Goal: Use online tool/utility: Utilize a website feature to perform a specific function

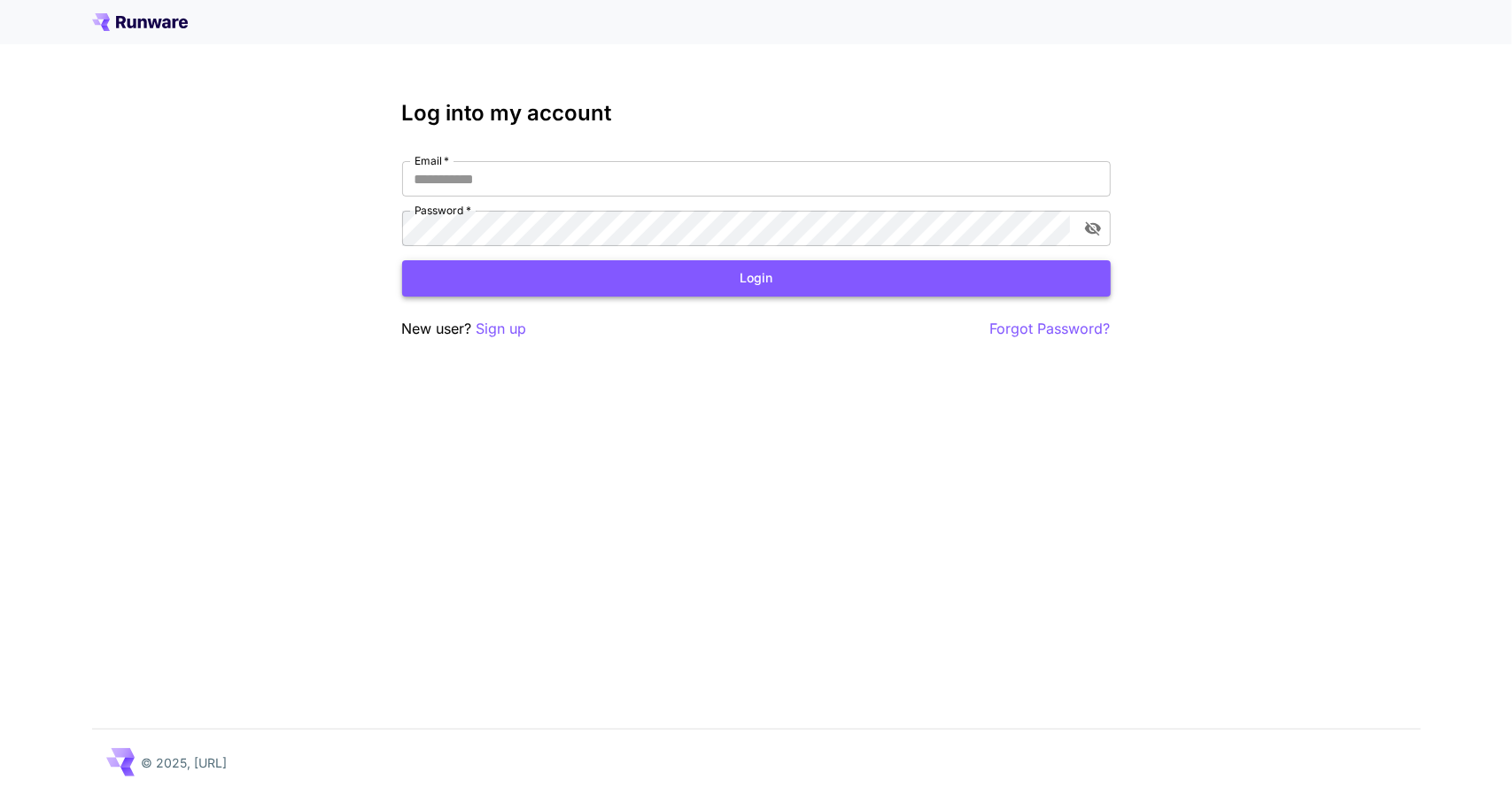
type input "**********"
click at [762, 284] on button "Login" at bounding box center [756, 278] width 709 height 36
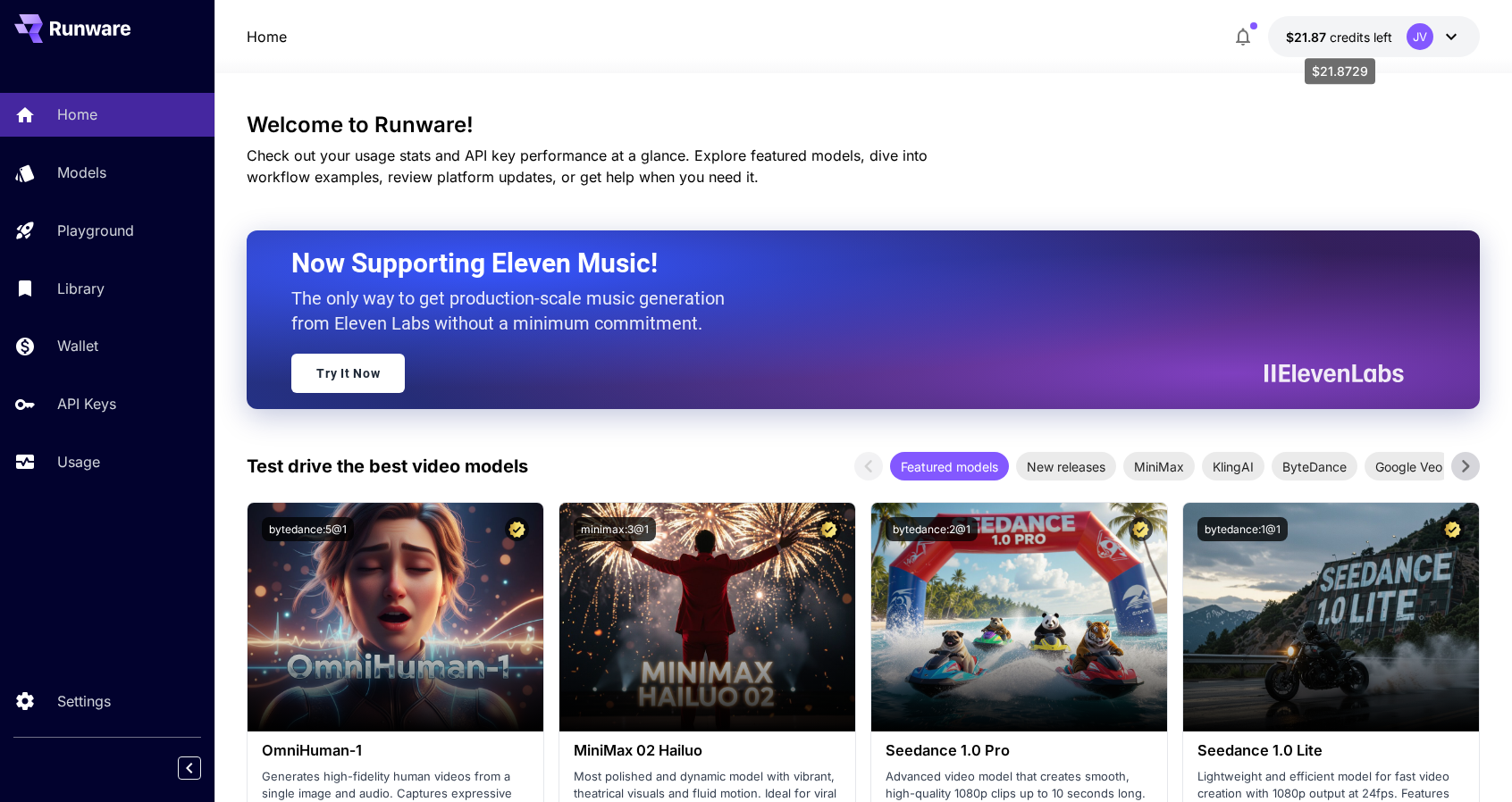
click at [1324, 35] on span "$21.87" at bounding box center [1308, 37] width 44 height 15
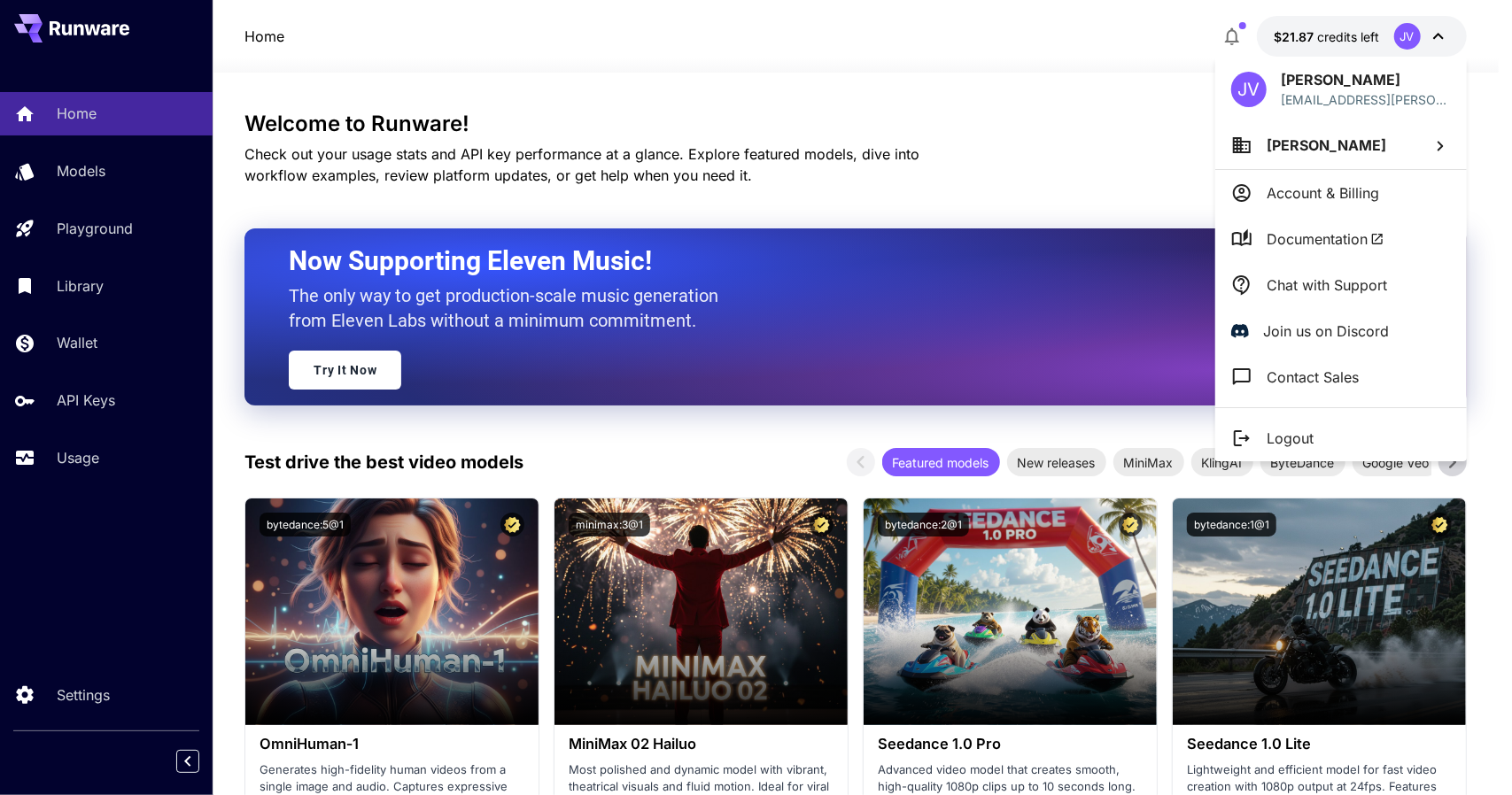
click at [1066, 75] on div at bounding box center [756, 398] width 1512 height 795
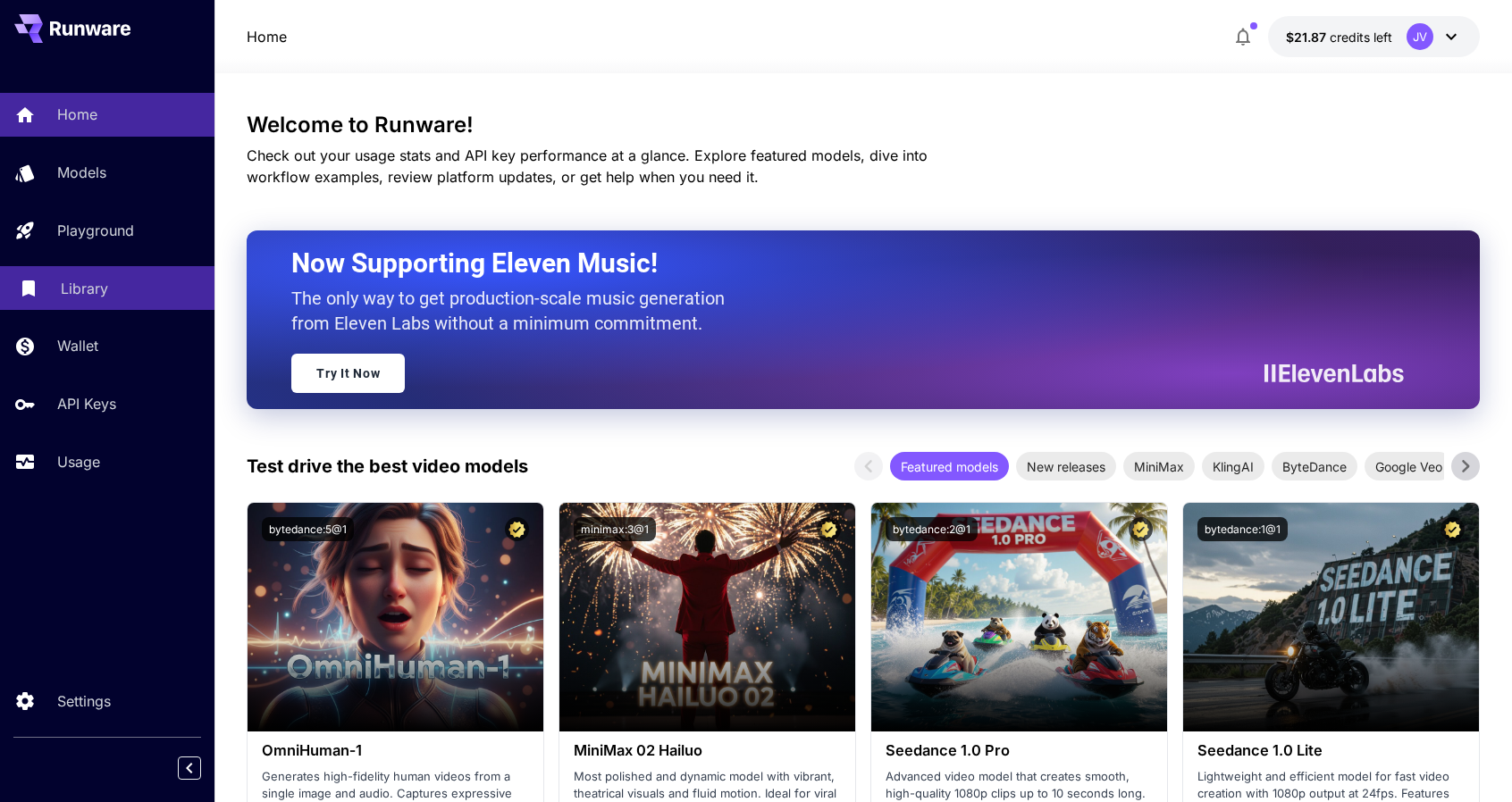
click at [111, 309] on link "Library" at bounding box center [107, 288] width 215 height 44
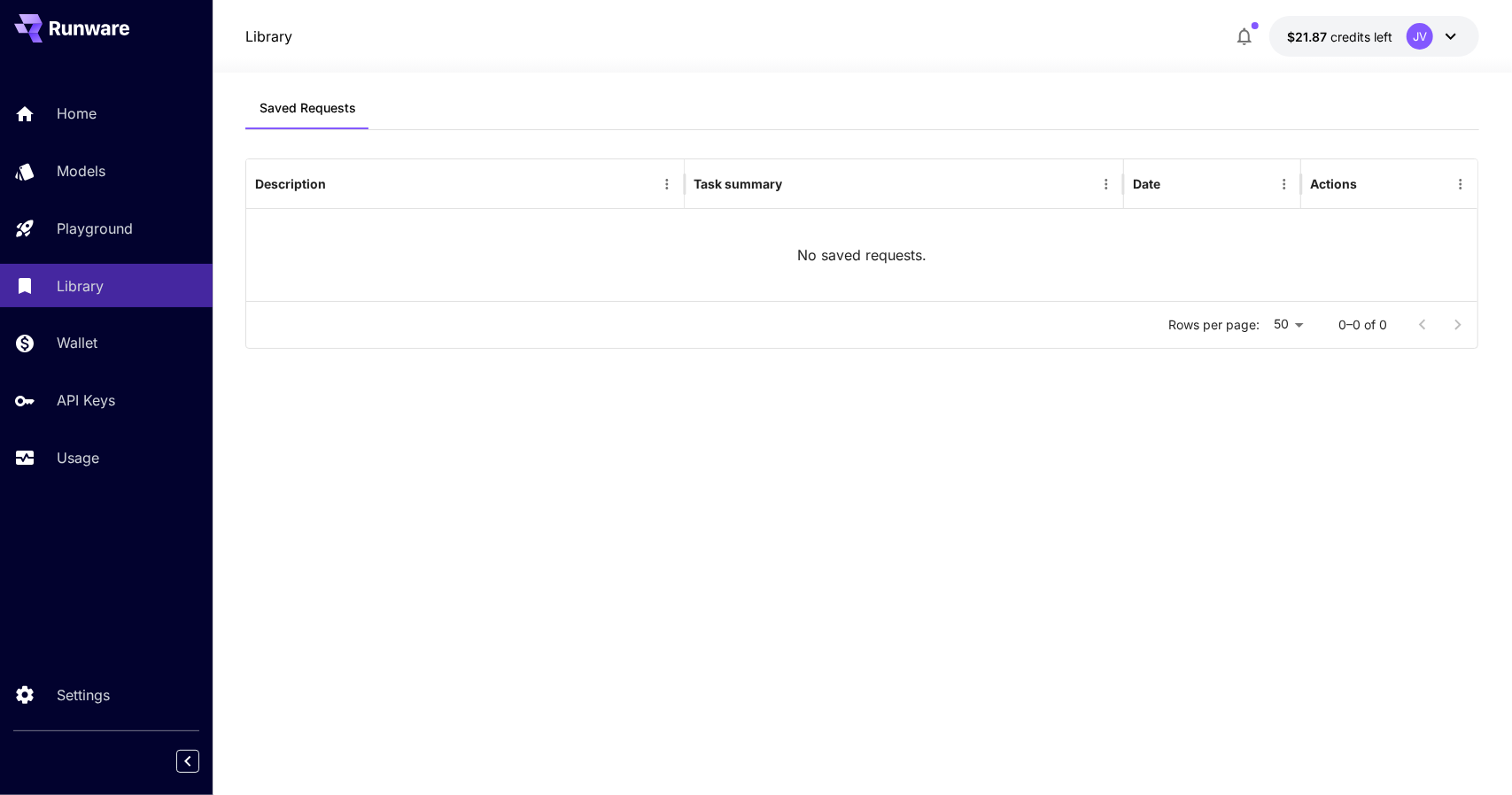
drag, startPoint x: 650, startPoint y: 74, endPoint x: 677, endPoint y: 85, distance: 29.2
click at [650, 74] on div "Saved Requests Description Task summary Date Actions No saved requests. Rows pe…" at bounding box center [862, 433] width 1234 height 722
click at [1021, 121] on div "Saved Requests" at bounding box center [862, 108] width 1234 height 43
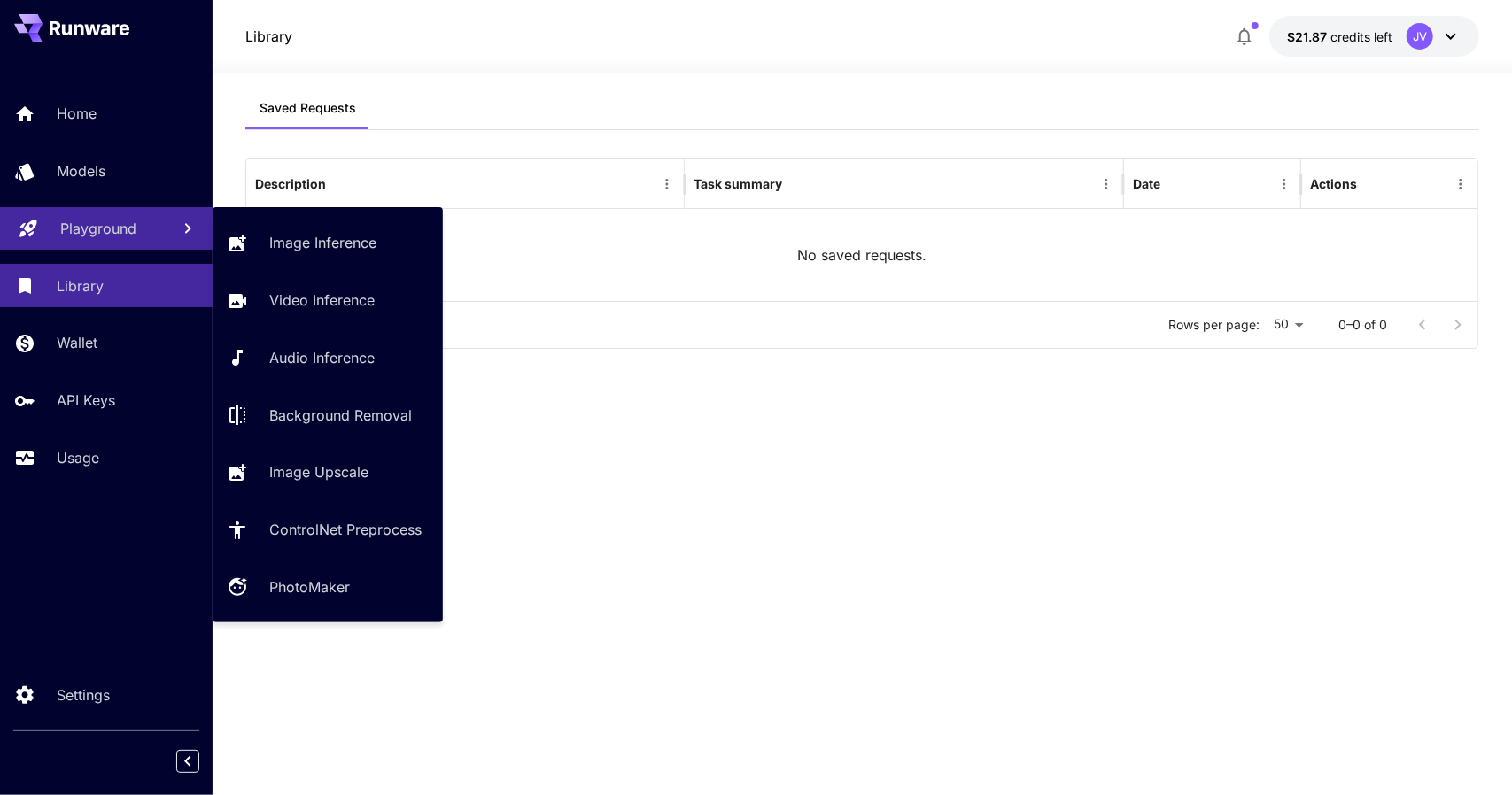
click at [87, 212] on link "Playground" at bounding box center [106, 228] width 213 height 43
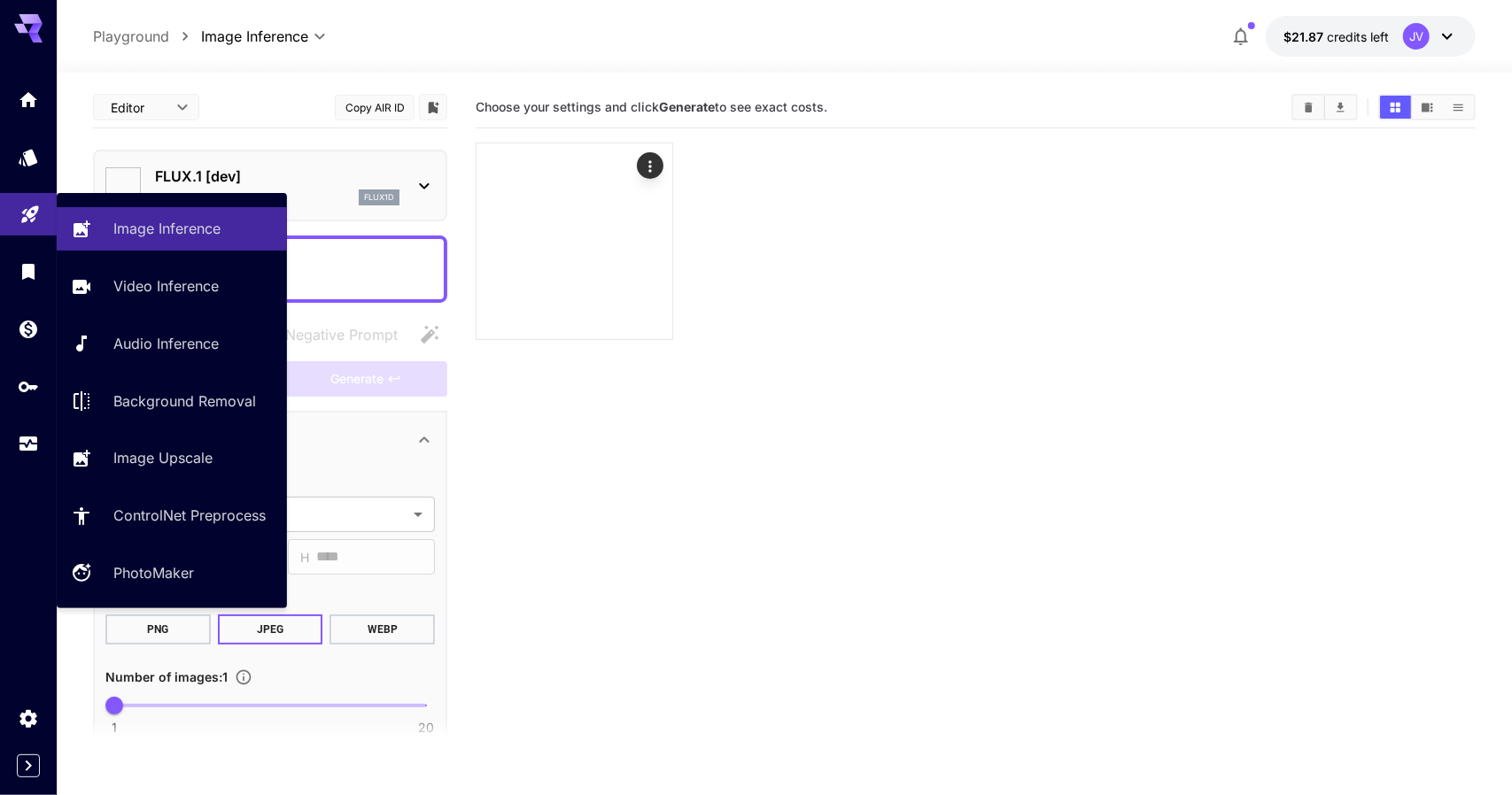
type input "**********"
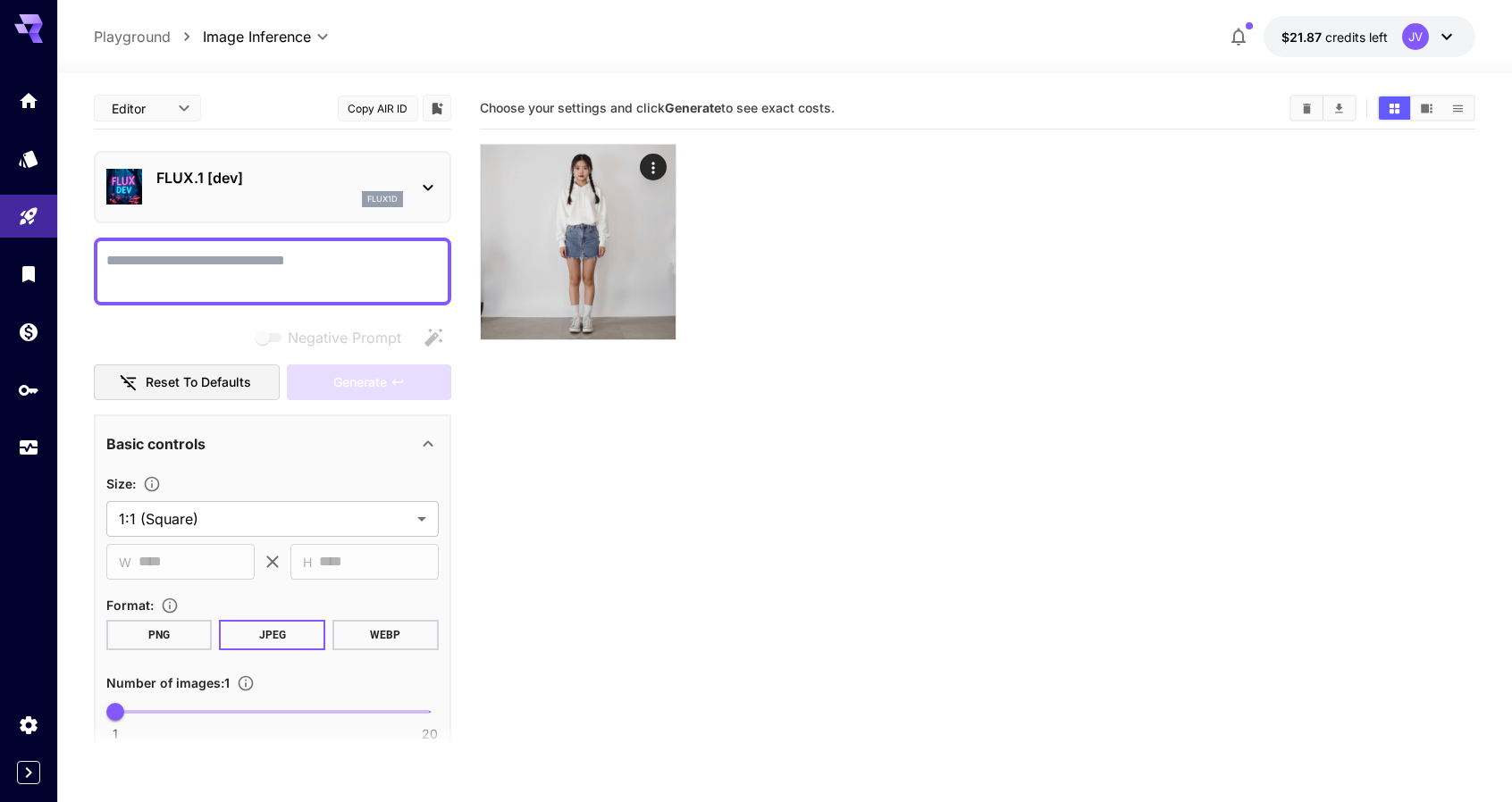
click at [332, 188] on p "FLUX.1 [dev]" at bounding box center [280, 177] width 247 height 21
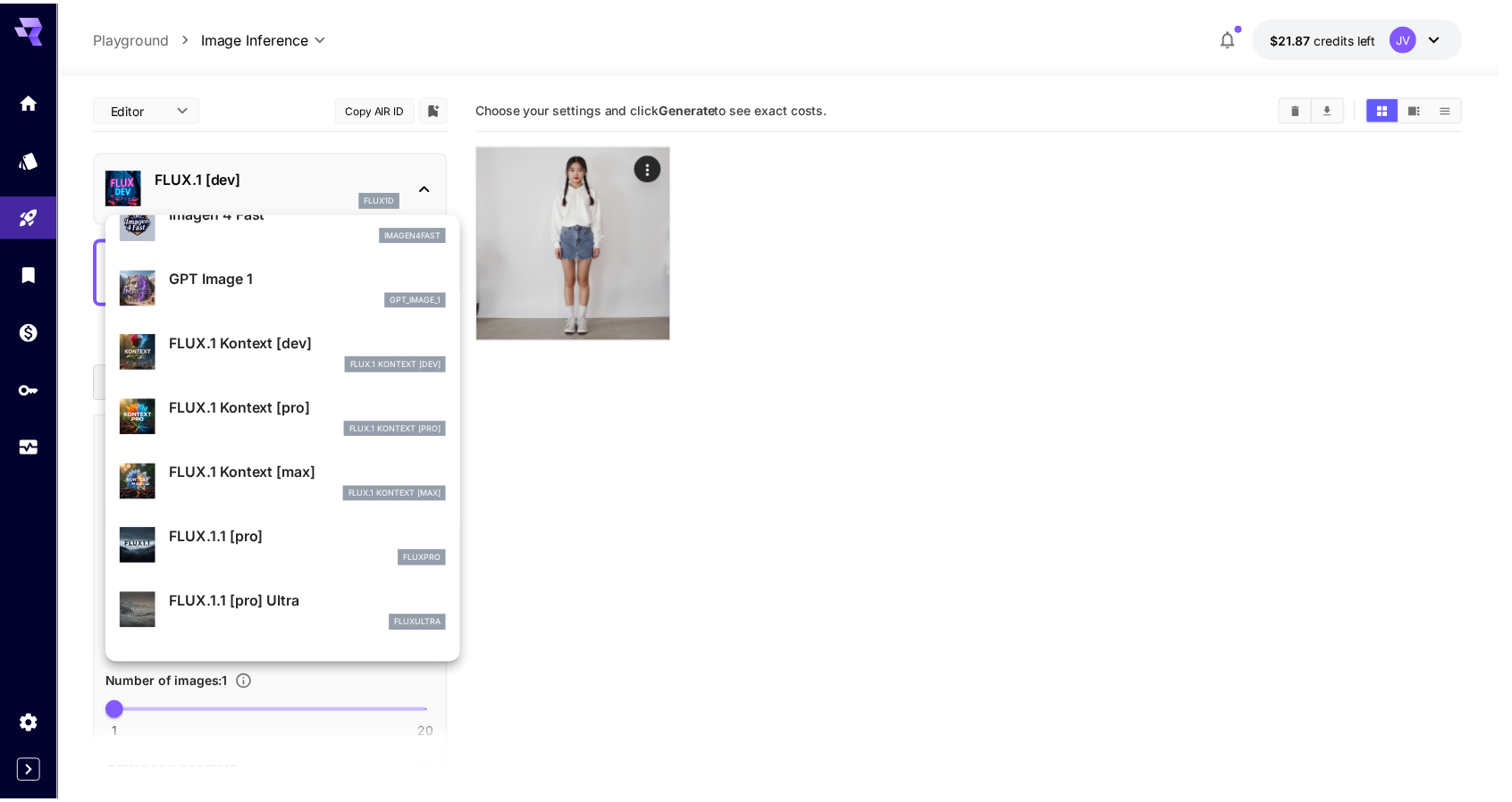
scroll to position [1077, 0]
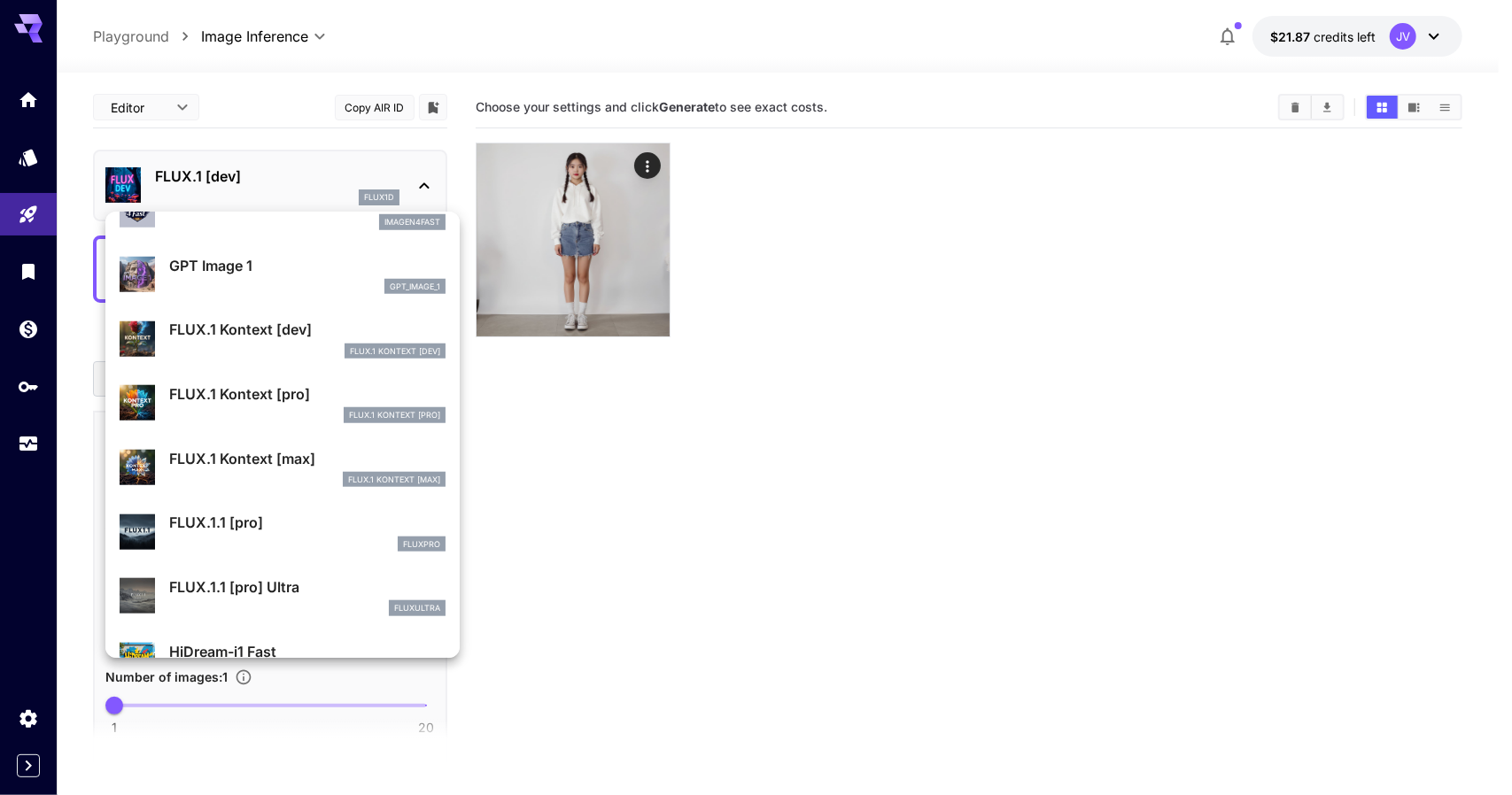
click at [291, 469] on div "FLUX.1 Kontext [max] FLUX.1 Kontext [max]" at bounding box center [307, 467] width 276 height 40
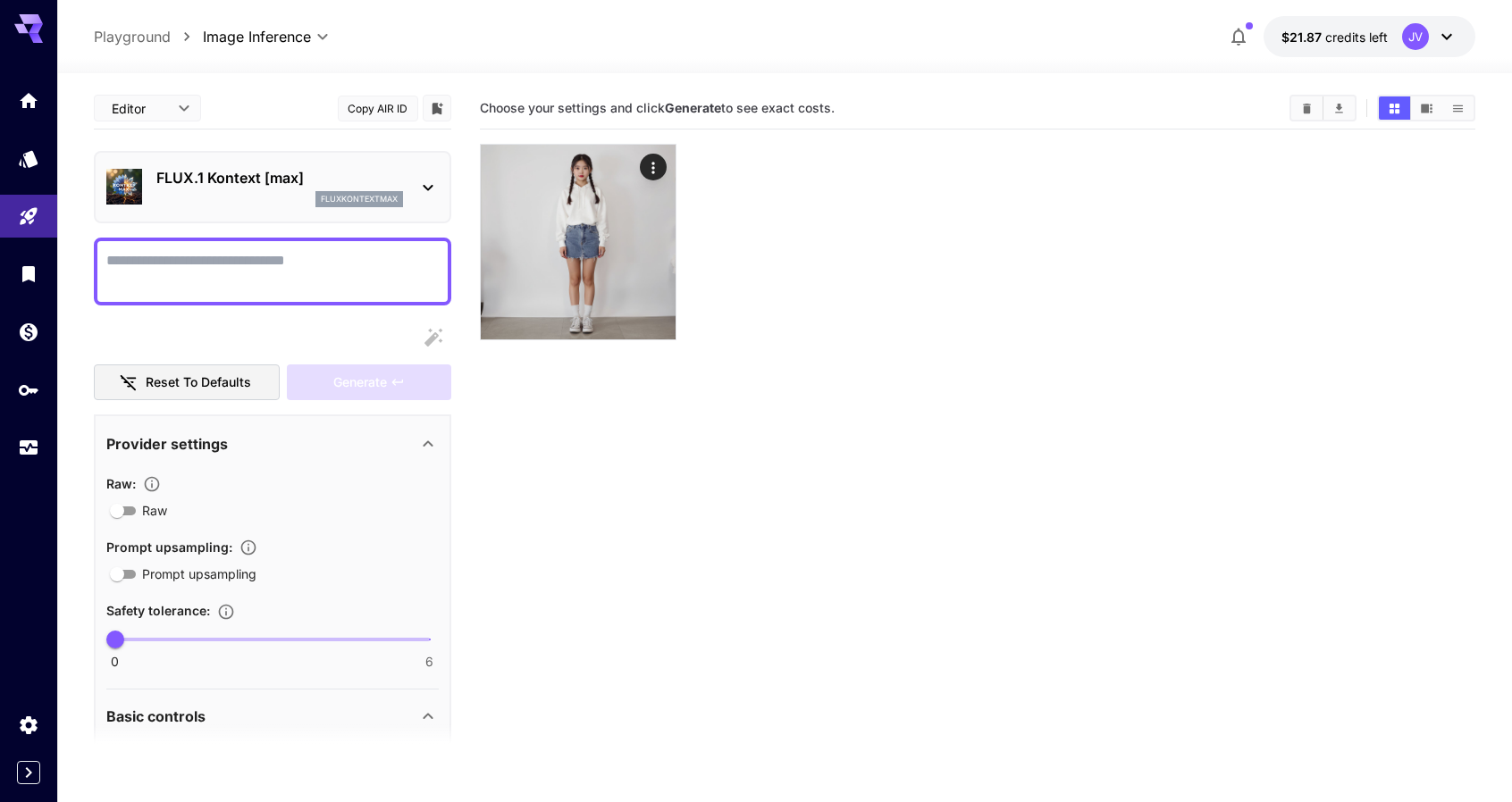
click at [926, 540] on section "Choose your settings and click Generate to see exact costs." at bounding box center [978, 488] width 997 height 802
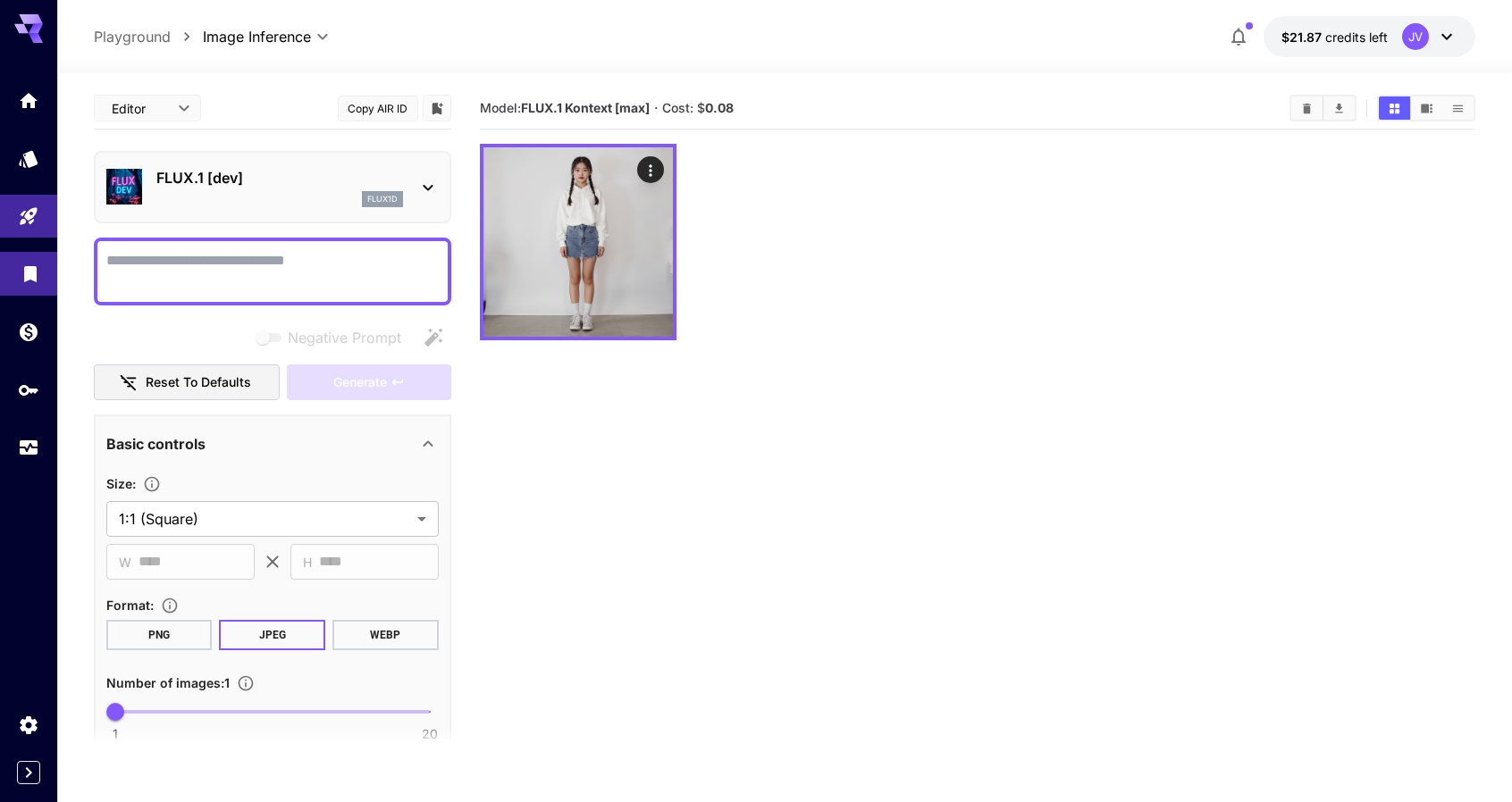
click at [34, 284] on link at bounding box center [29, 273] width 58 height 44
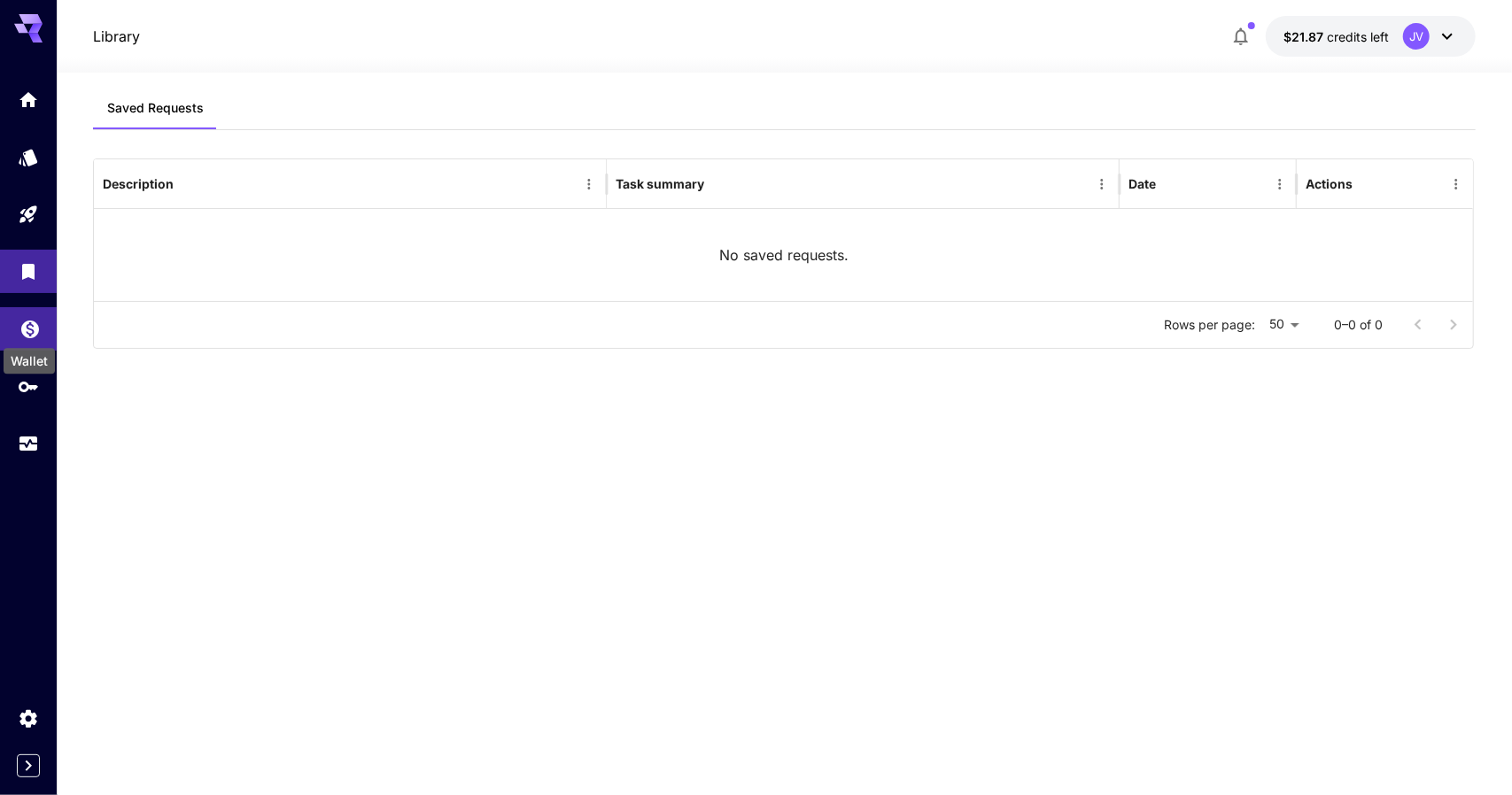
click at [33, 323] on icon "Wallet" at bounding box center [29, 324] width 21 height 21
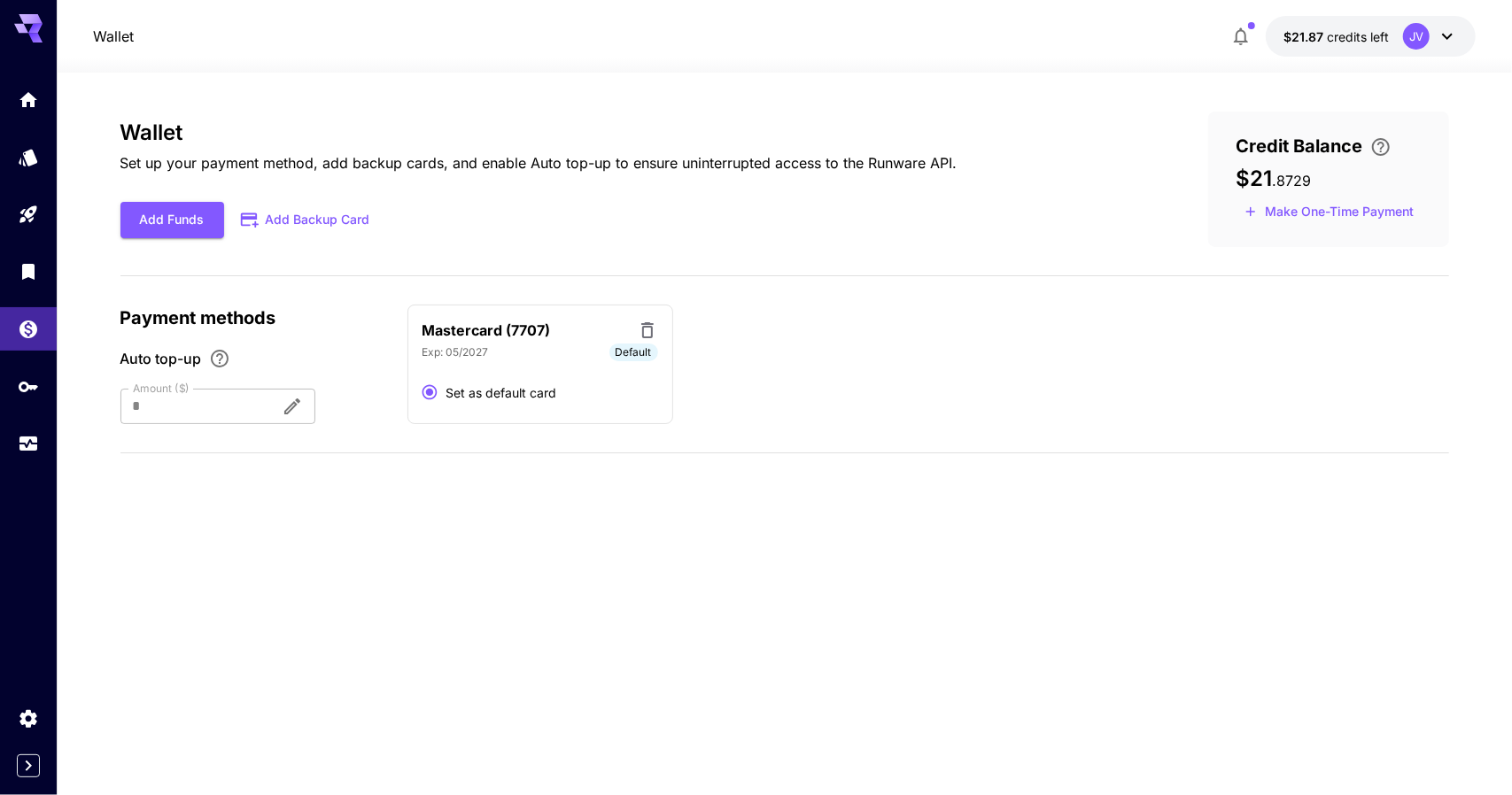
click at [1247, 40] on icon "button" at bounding box center [1240, 37] width 14 height 17
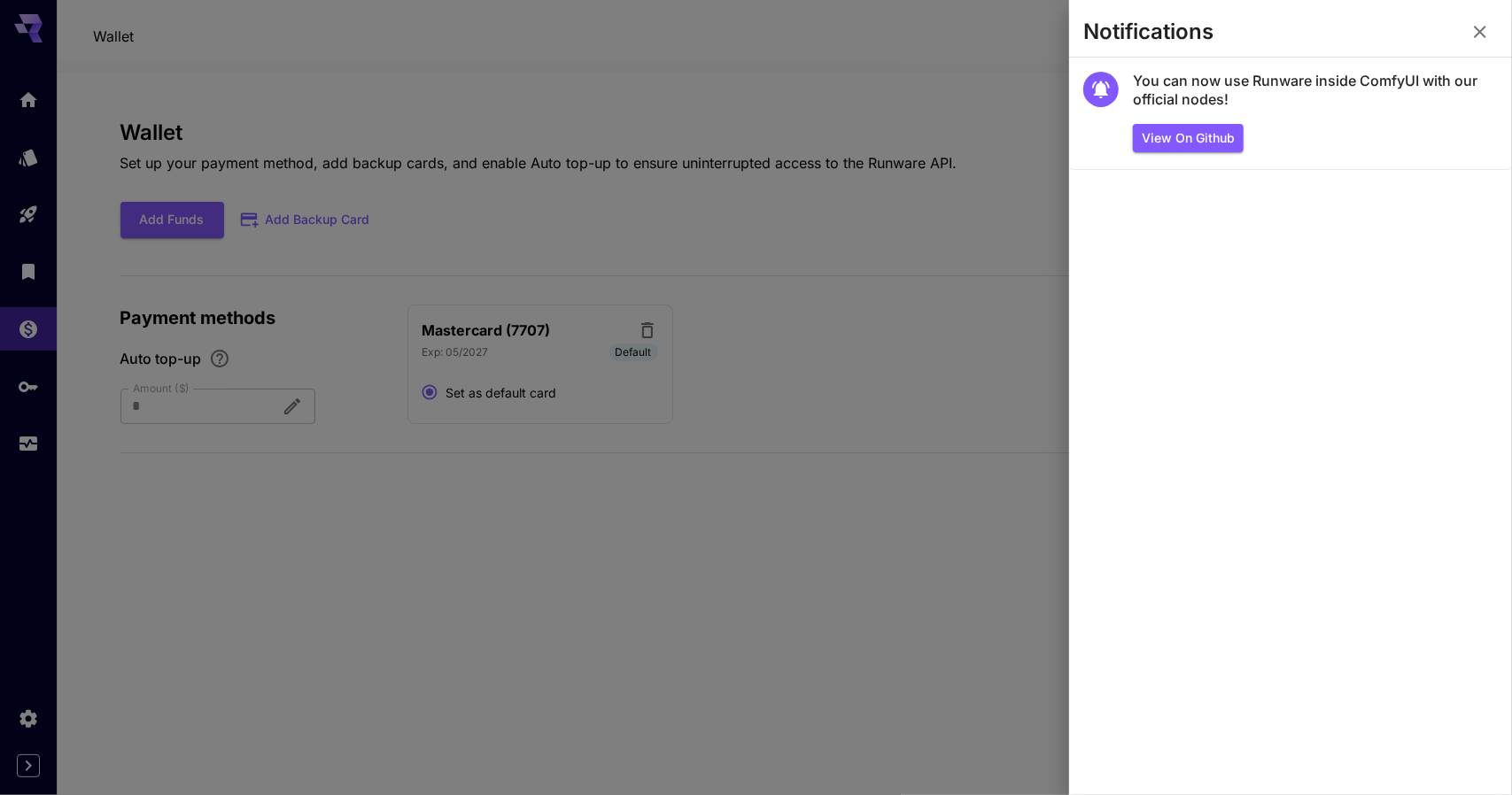
click at [975, 535] on div at bounding box center [756, 398] width 1512 height 795
